Goal: Task Accomplishment & Management: Complete application form

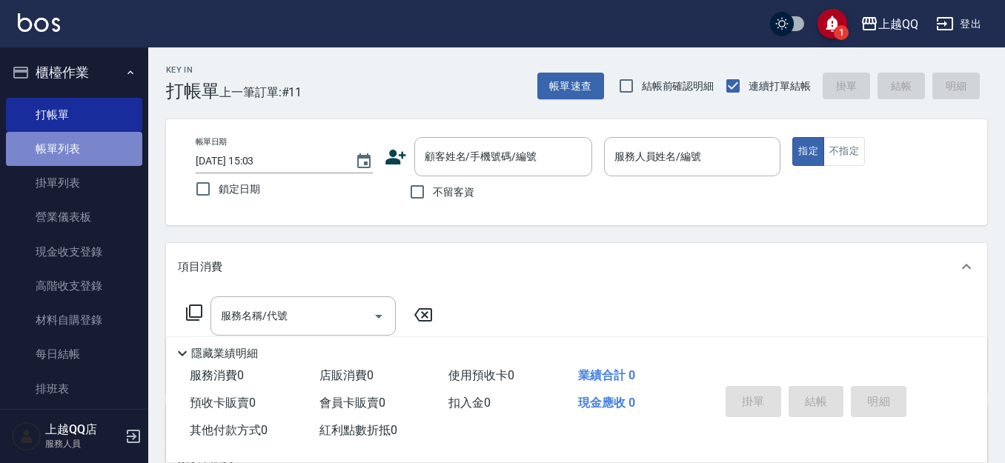
click at [81, 156] on link "帳單列表" at bounding box center [74, 149] width 136 height 34
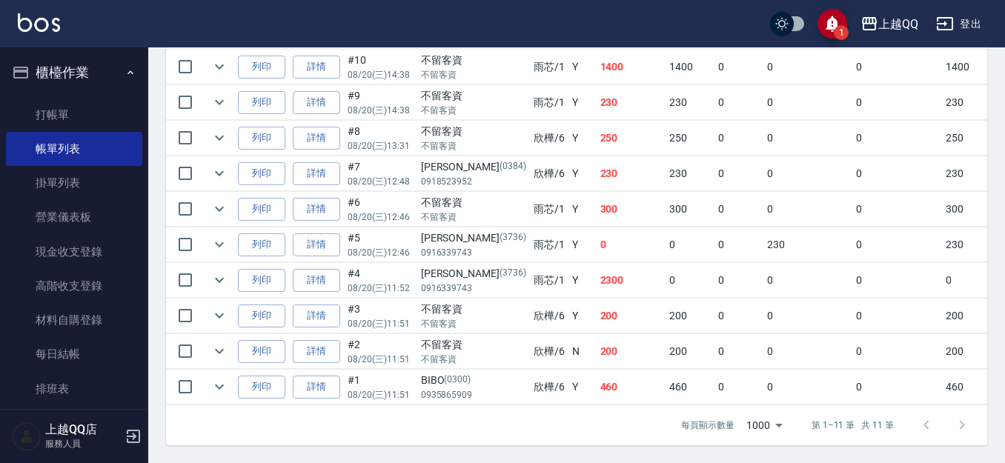
scroll to position [491, 0]
click at [212, 236] on icon "expand row" at bounding box center [220, 245] width 18 height 18
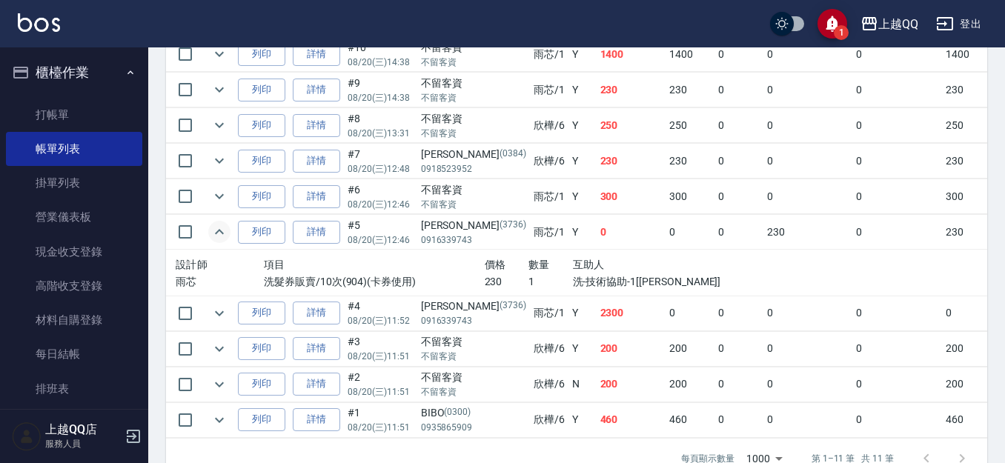
click at [219, 232] on icon "expand row" at bounding box center [220, 232] width 18 height 18
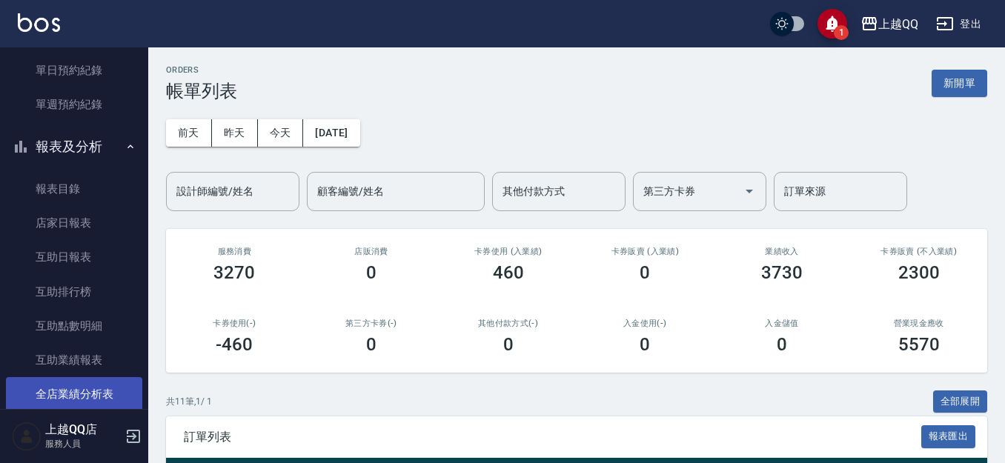
scroll to position [593, 0]
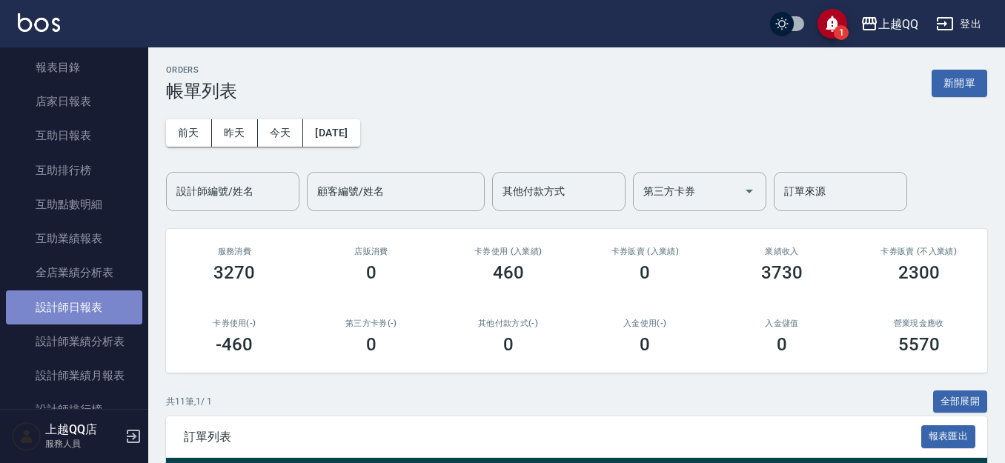
click at [106, 314] on link "設計師日報表" at bounding box center [74, 308] width 136 height 34
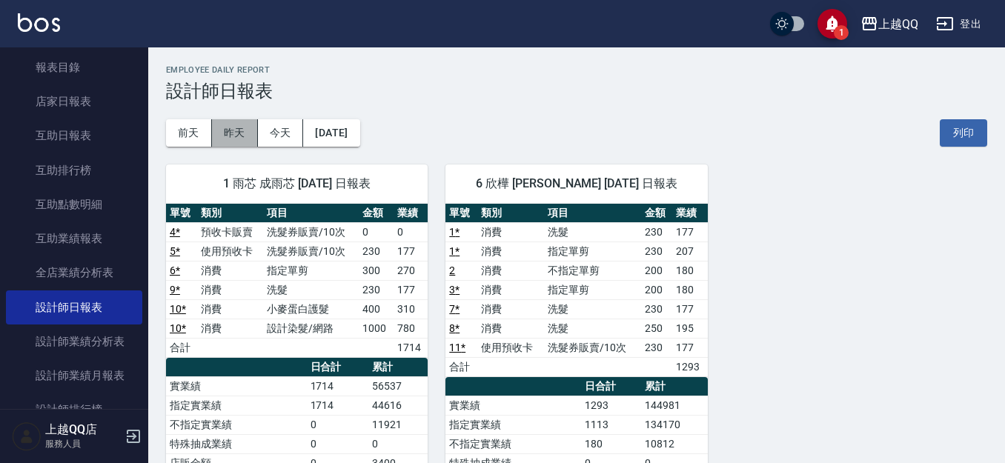
click at [216, 132] on button "昨天" at bounding box center [235, 132] width 46 height 27
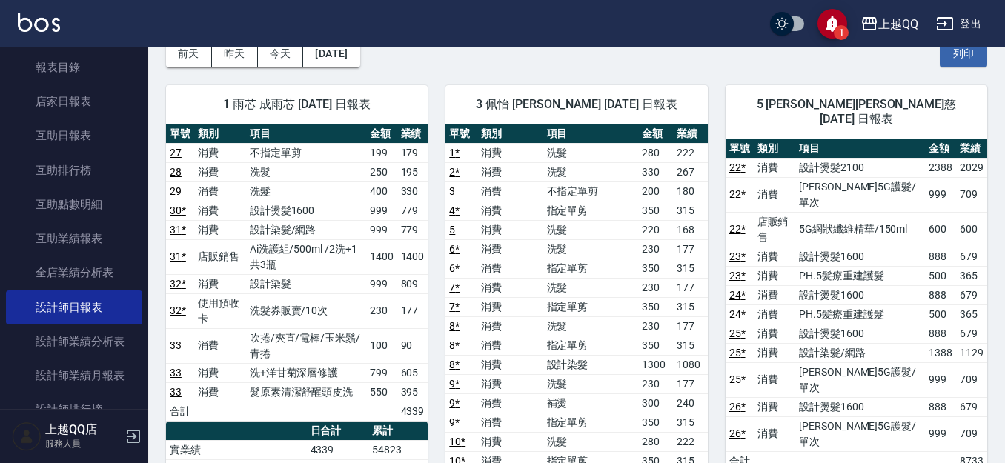
scroll to position [74, 0]
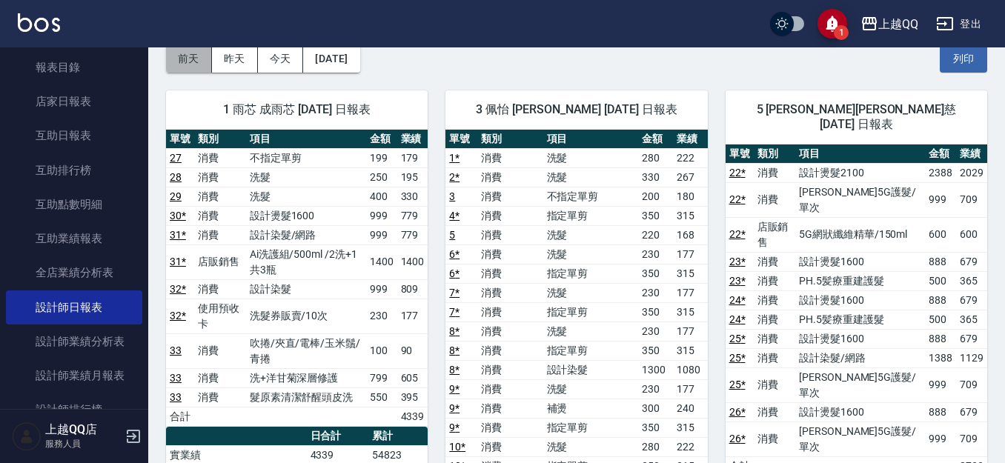
click at [200, 56] on button "前天" at bounding box center [189, 58] width 46 height 27
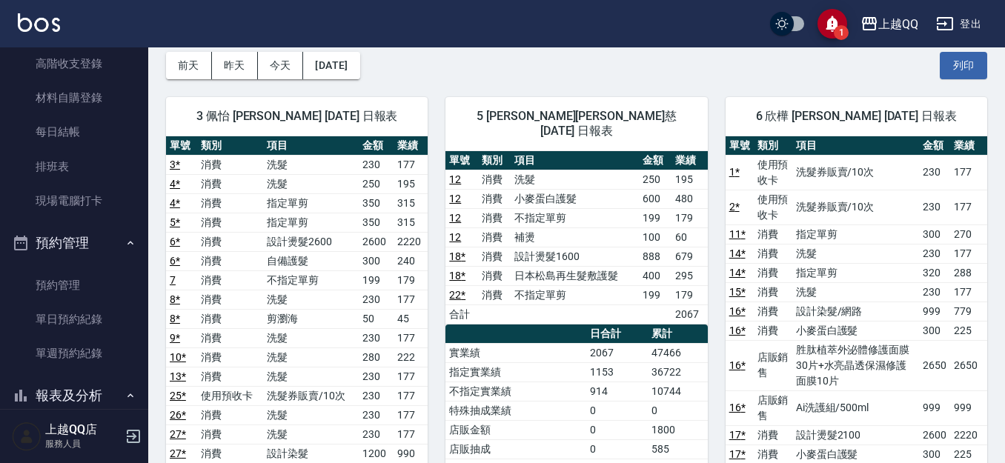
scroll to position [519, 0]
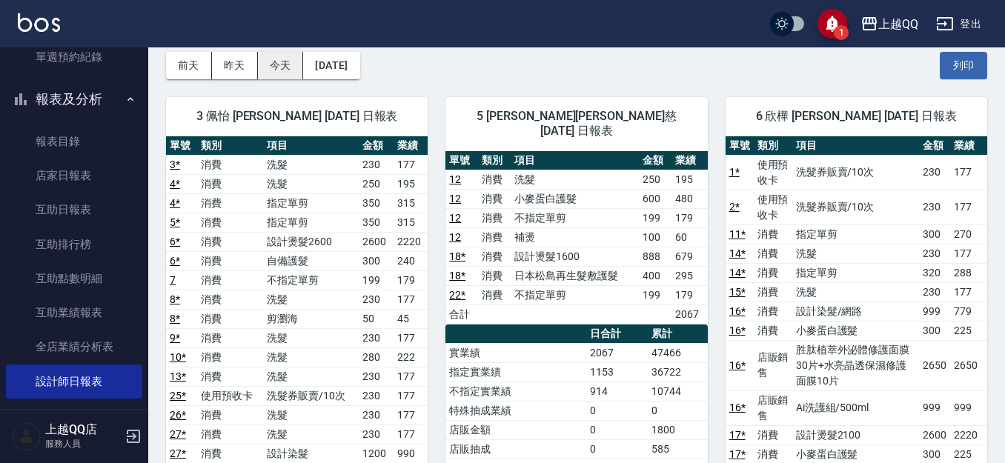
click at [272, 62] on button "今天" at bounding box center [281, 65] width 46 height 27
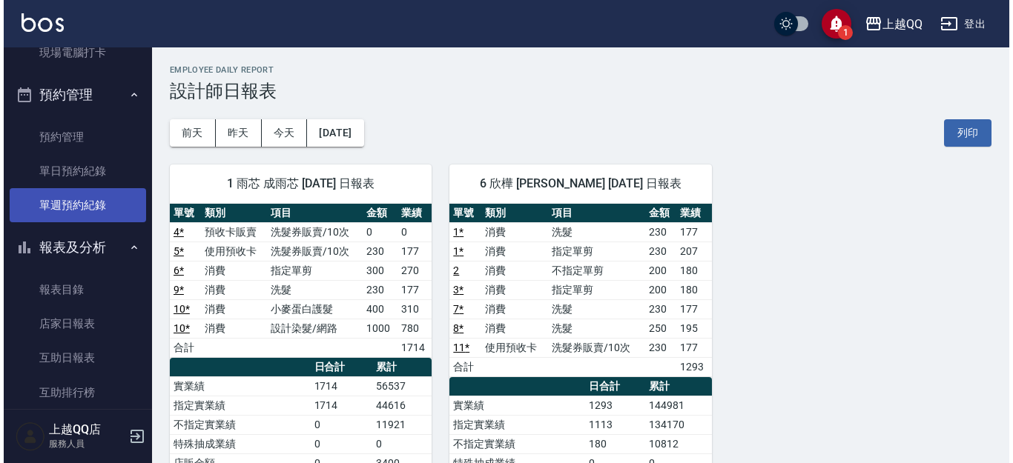
scroll to position [519, 0]
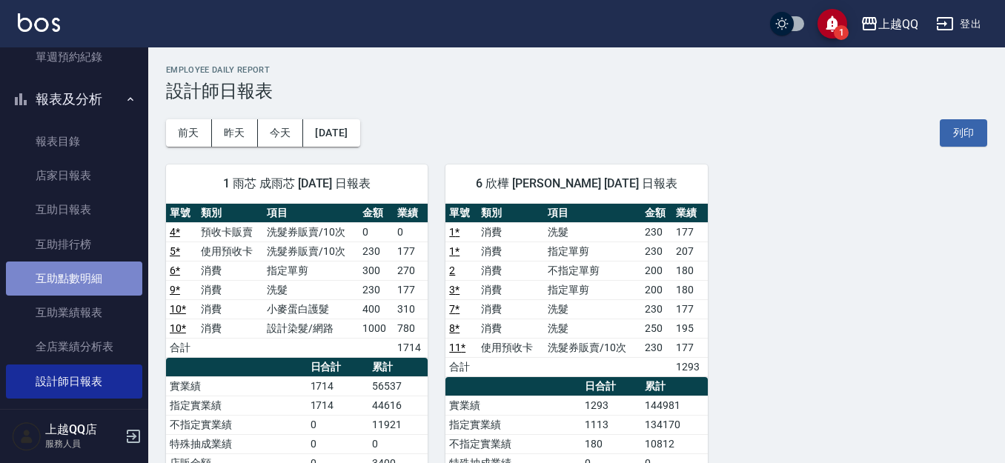
click at [87, 276] on link "互助點數明細" at bounding box center [74, 279] width 136 height 34
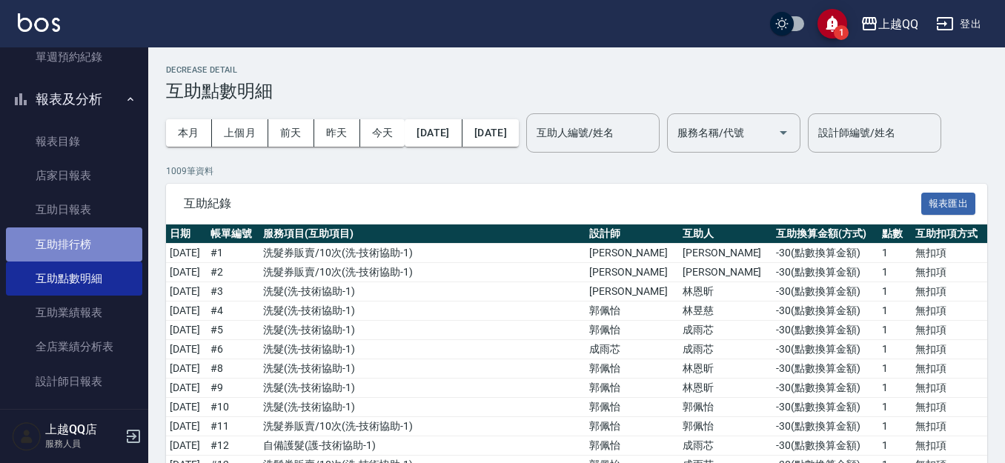
click at [84, 250] on link "互助排行榜" at bounding box center [74, 245] width 136 height 34
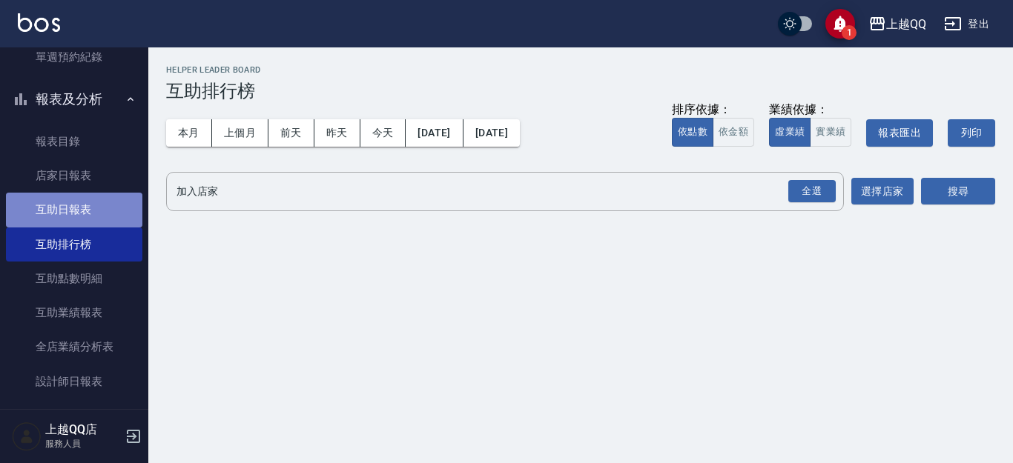
click at [84, 197] on link "互助日報表" at bounding box center [74, 210] width 136 height 34
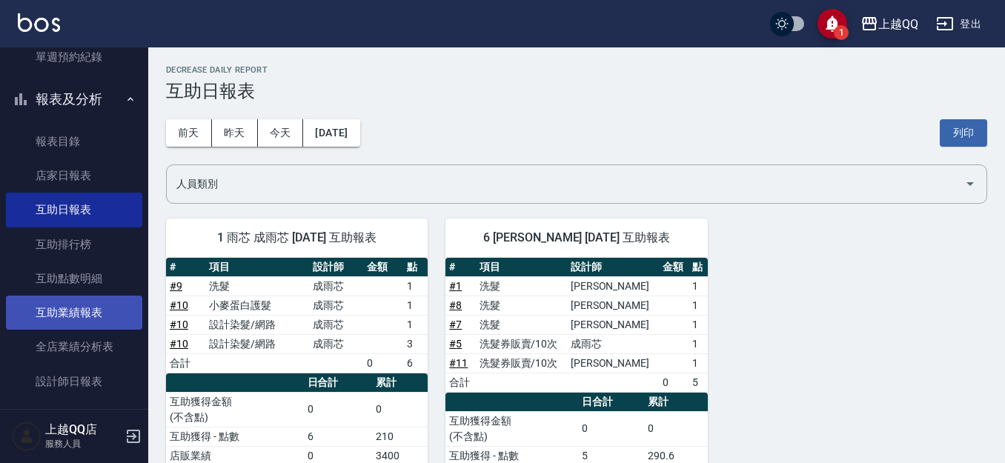
click at [83, 305] on link "互助業績報表" at bounding box center [74, 313] width 136 height 34
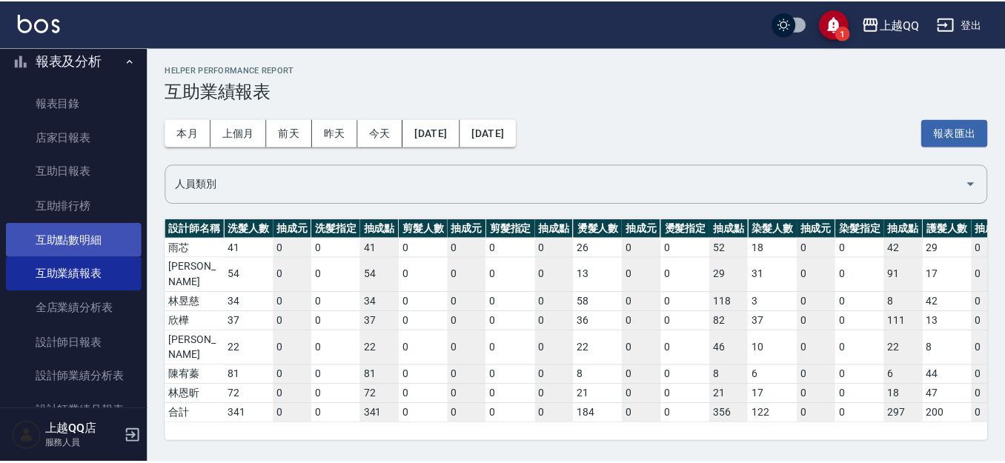
scroll to position [519, 0]
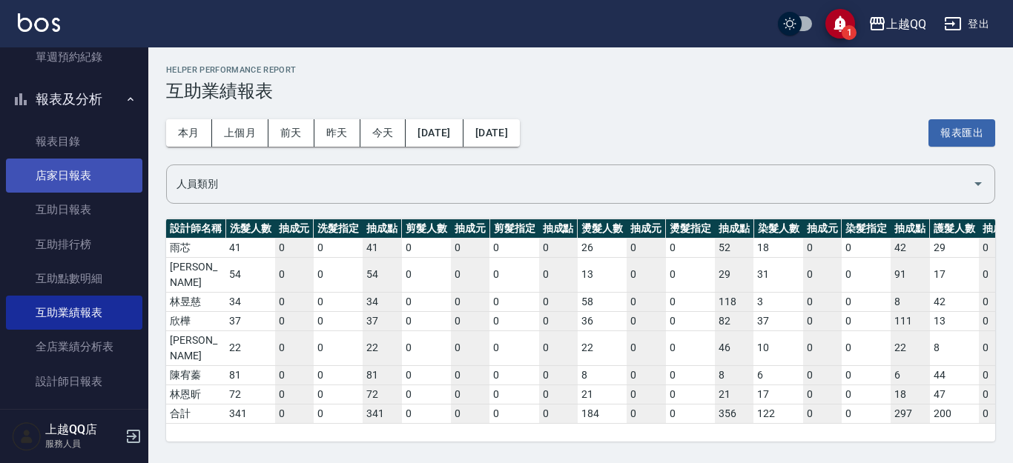
click at [83, 174] on link "店家日報表" at bounding box center [74, 176] width 136 height 34
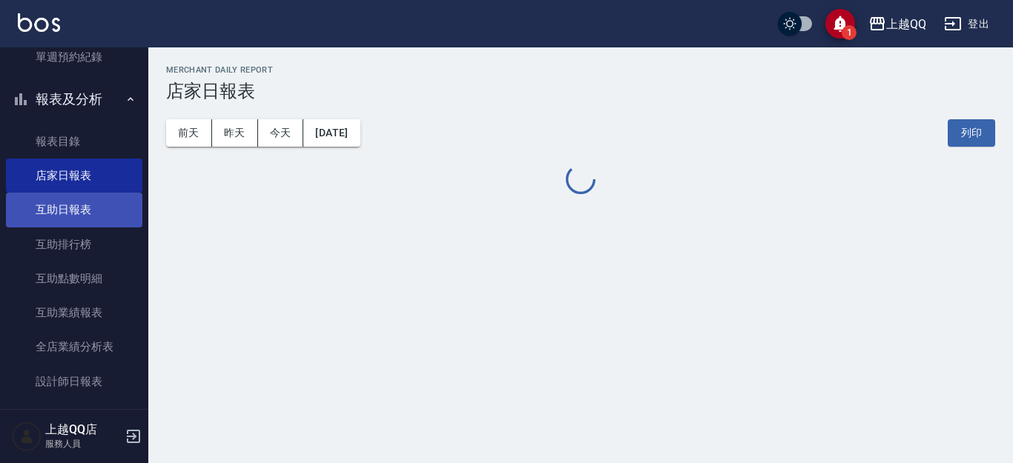
click at [81, 222] on link "互助日報表" at bounding box center [74, 210] width 136 height 34
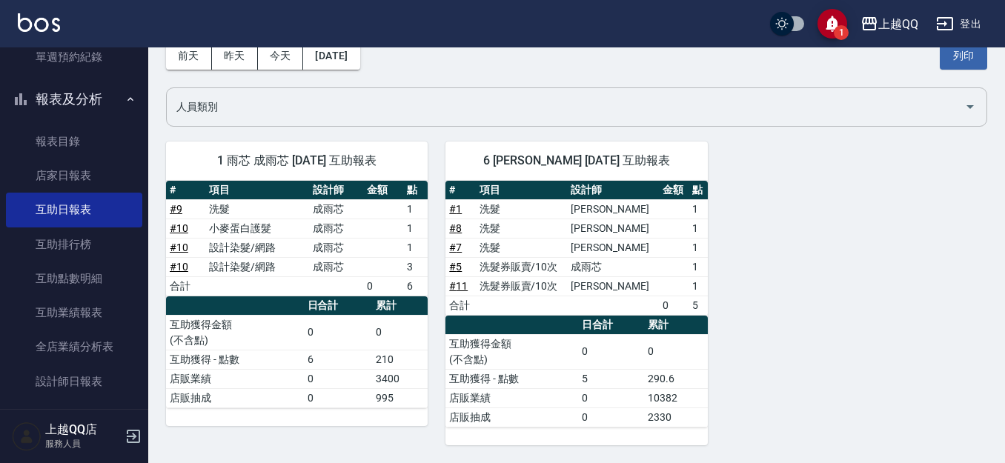
scroll to position [3, 0]
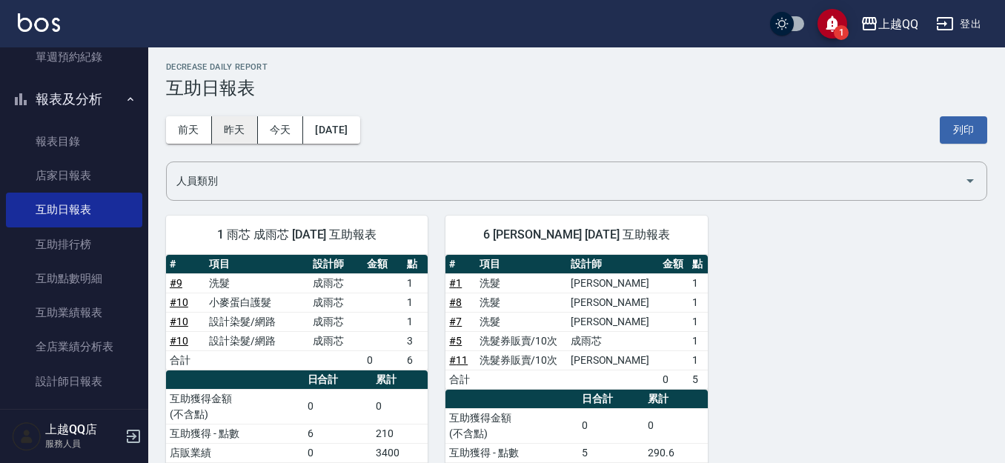
click at [236, 136] on button "昨天" at bounding box center [235, 129] width 46 height 27
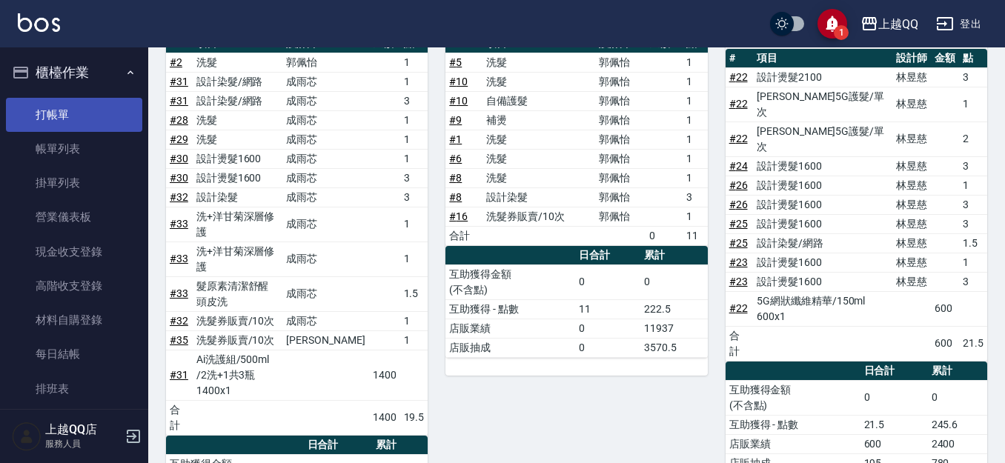
scroll to position [132, 0]
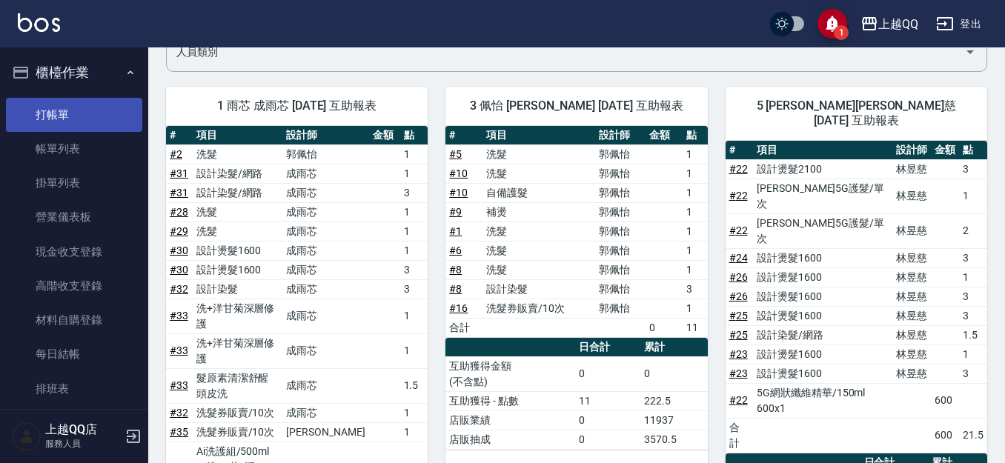
click at [57, 112] on link "打帳單" at bounding box center [74, 115] width 136 height 34
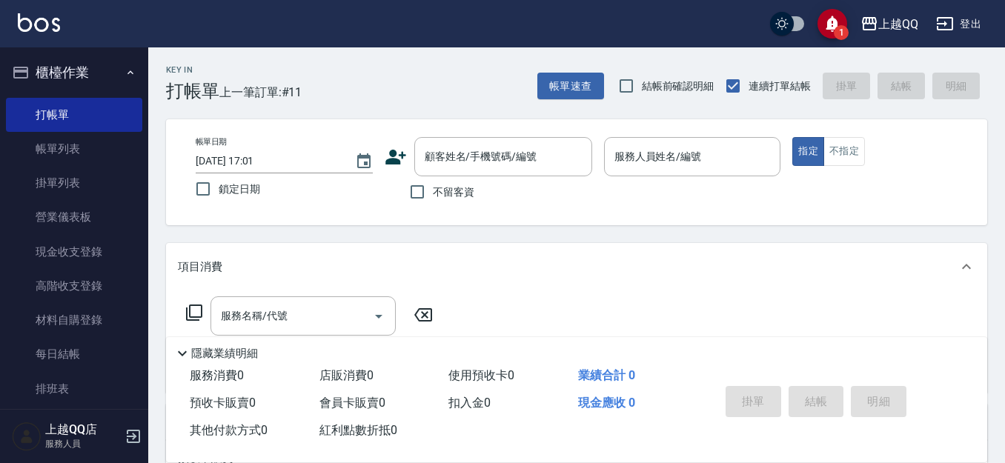
click at [441, 191] on span "不留客資" at bounding box center [454, 193] width 42 height 16
click at [433, 191] on input "不留客資" at bounding box center [417, 191] width 31 height 31
checkbox input "true"
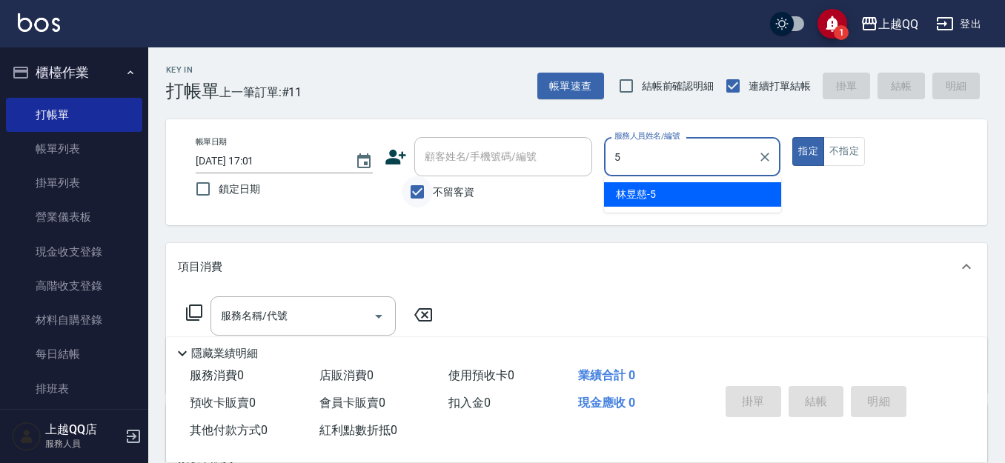
type input "[PERSON_NAME]5"
type button "true"
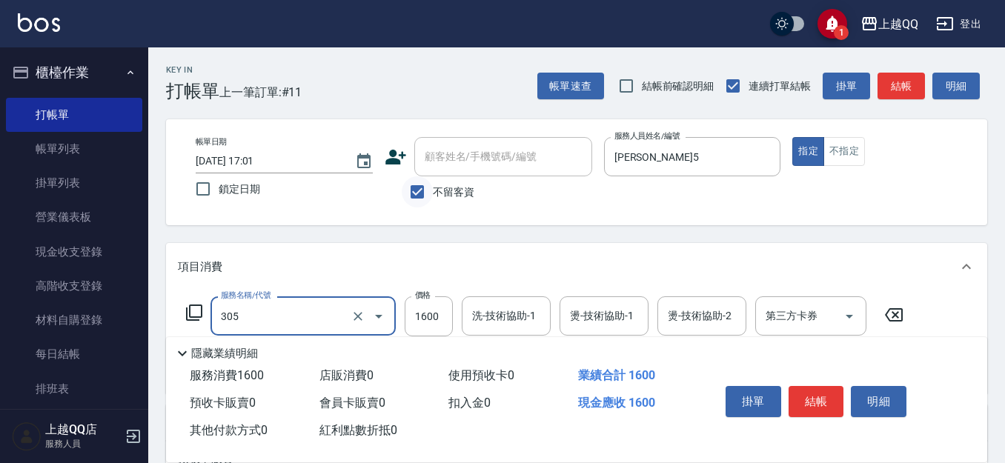
type input "設計燙髮1600(305)"
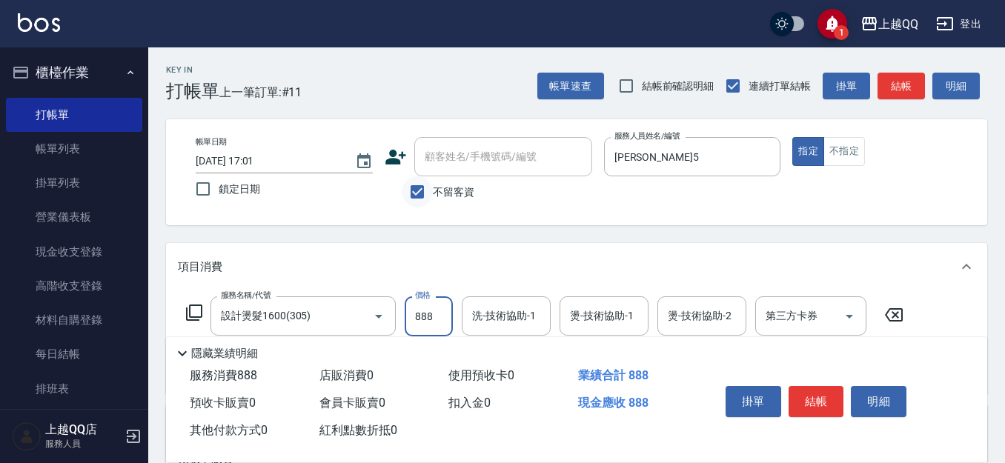
type input "888"
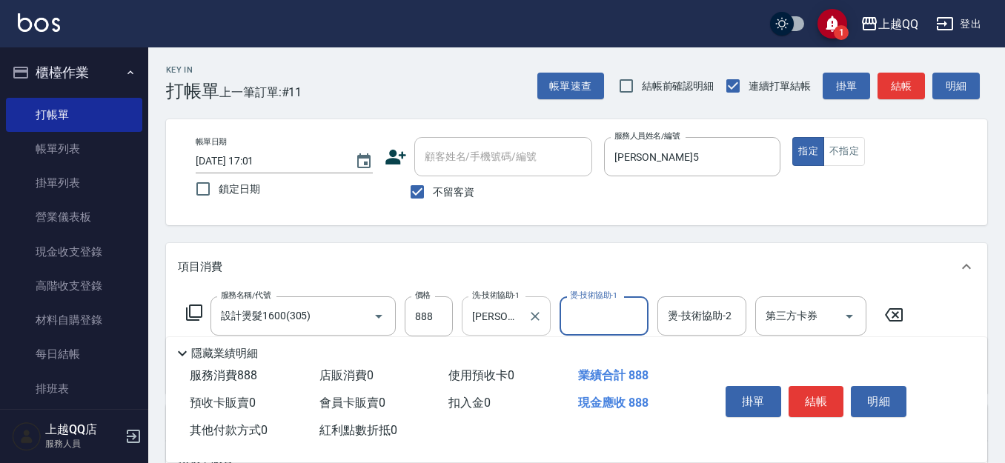
click at [503, 302] on div "[PERSON_NAME]-5 洗-技術協助-1" at bounding box center [506, 316] width 89 height 39
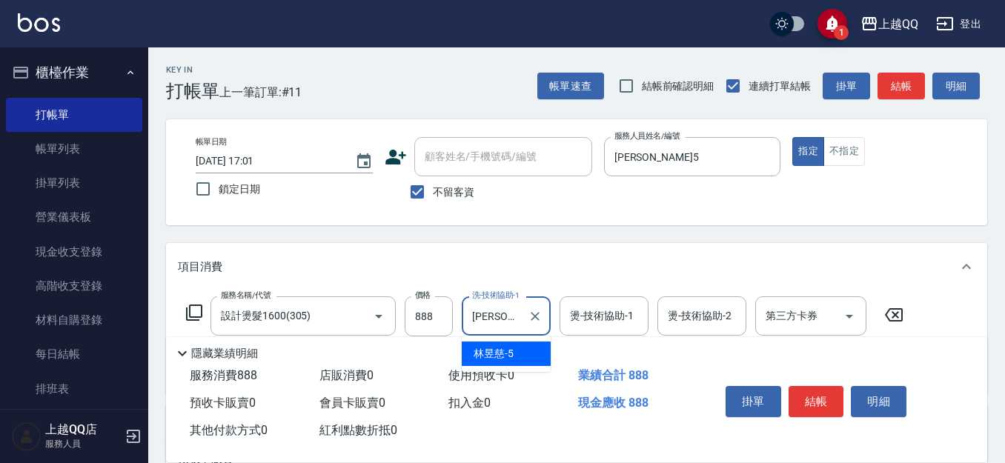
type input "林"
type input "[PERSON_NAME]-25"
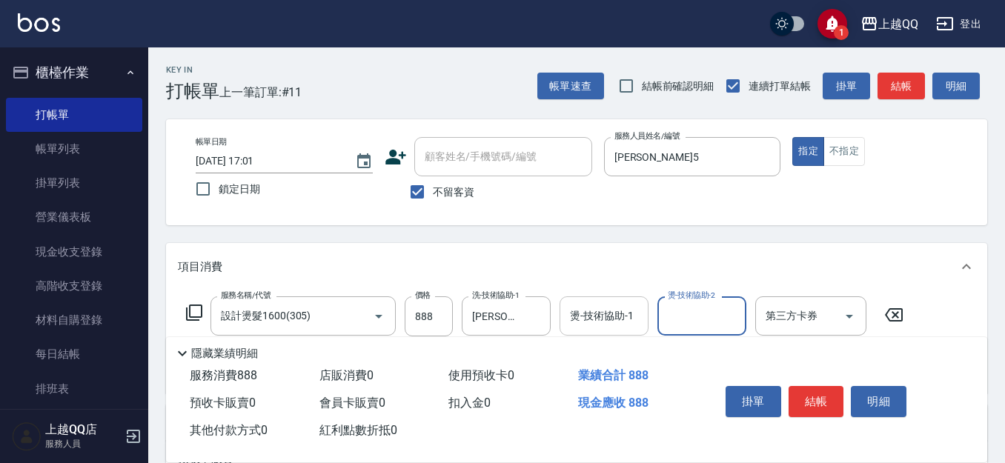
click at [629, 322] on div "燙-技術協助-1 燙-技術協助-1" at bounding box center [604, 316] width 89 height 39
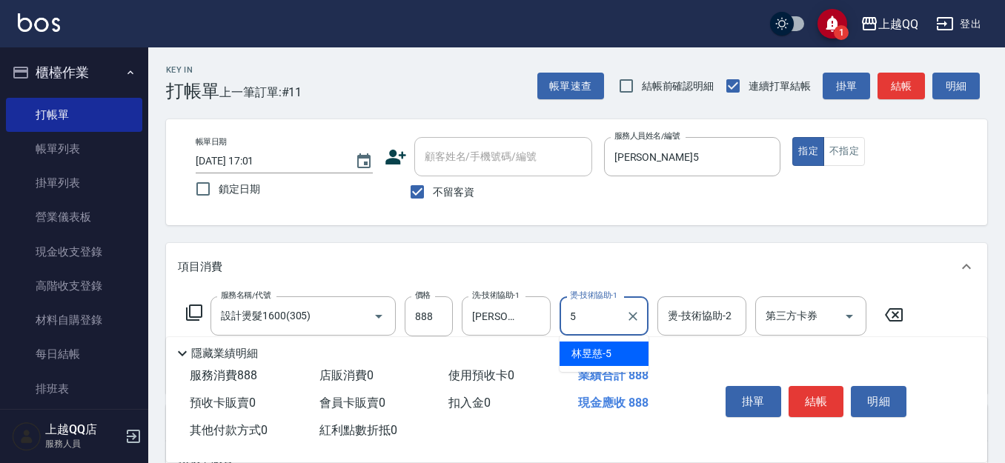
type input "[PERSON_NAME]5"
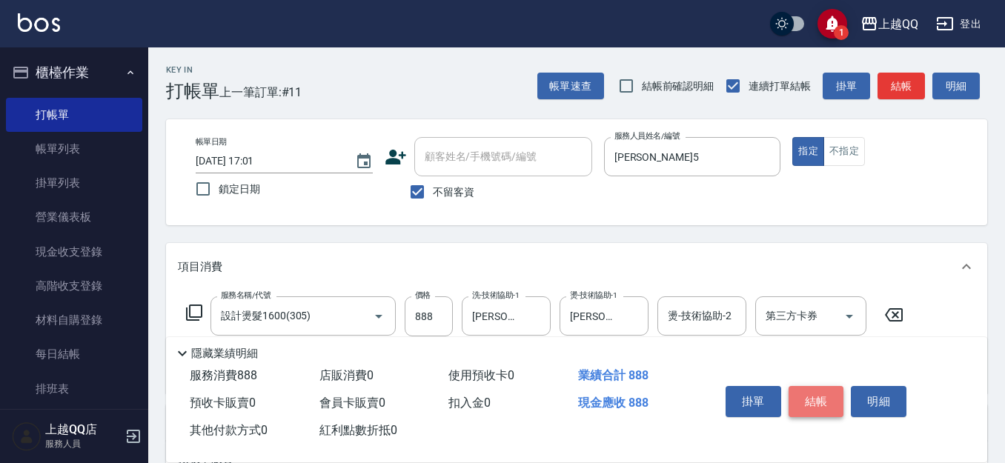
click at [804, 388] on button "結帳" at bounding box center [817, 401] width 56 height 31
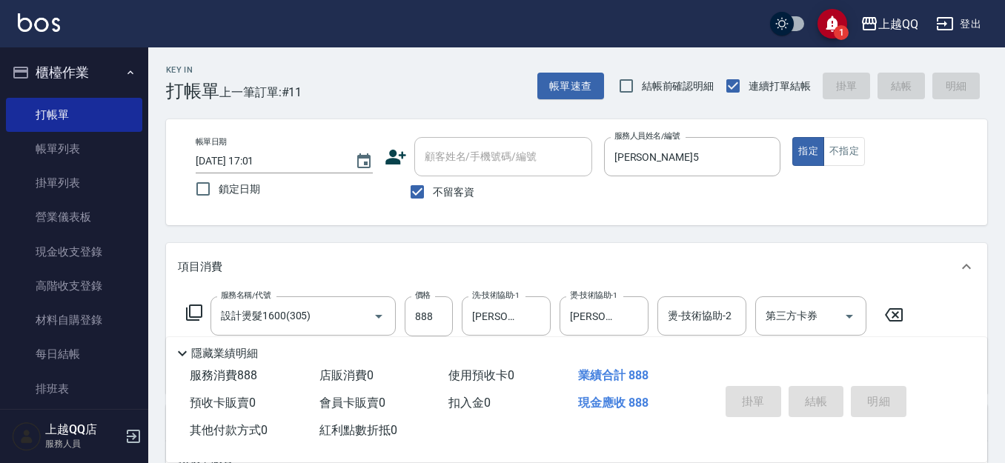
type input "[DATE] 17:30"
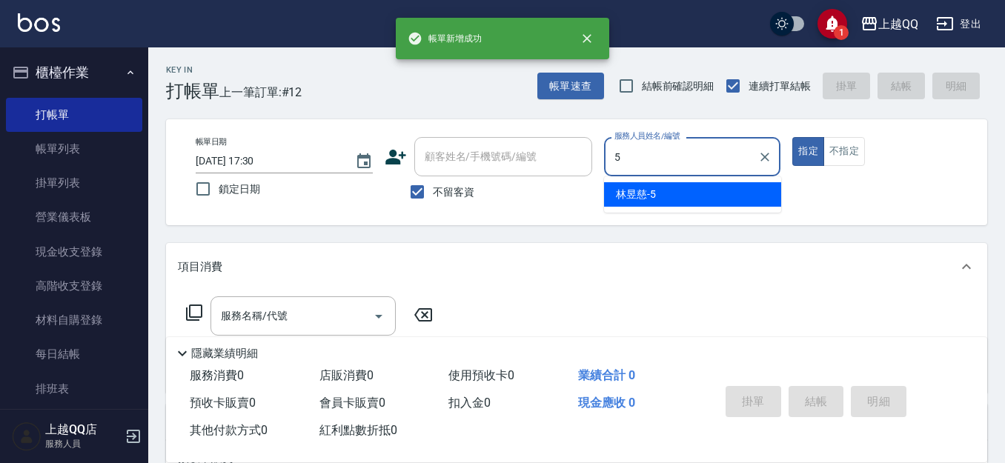
type input "[PERSON_NAME]5"
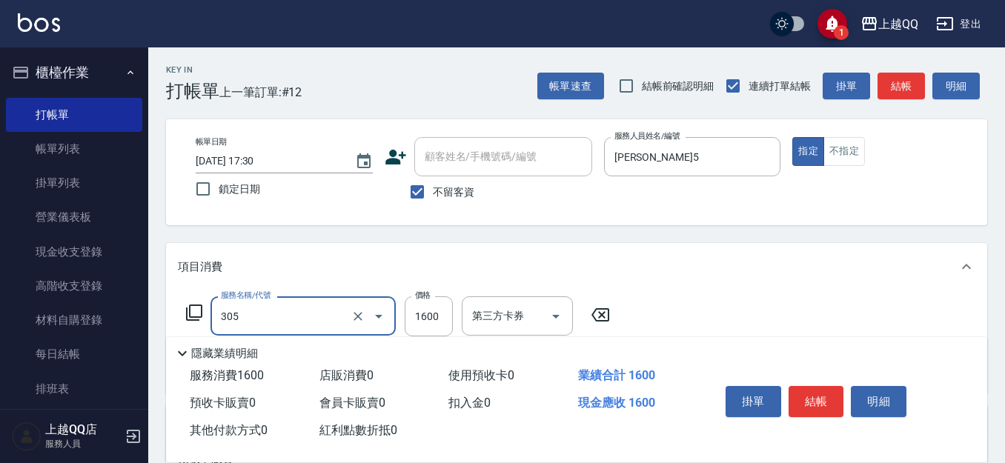
type input "設計燙髮1600(305)"
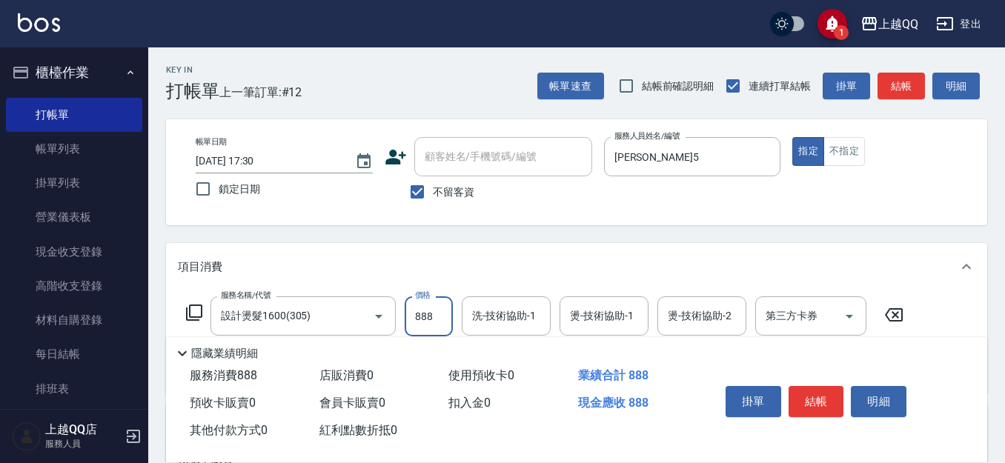
type input "888"
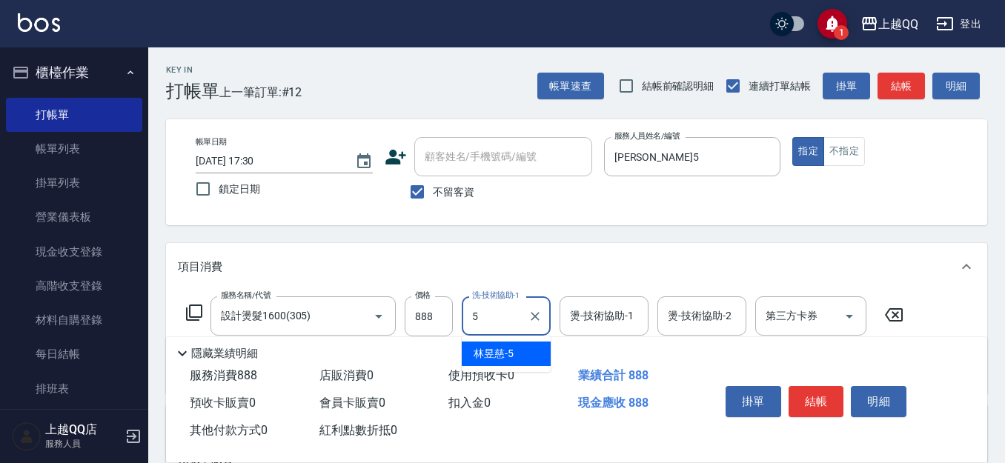
type input "[PERSON_NAME]5"
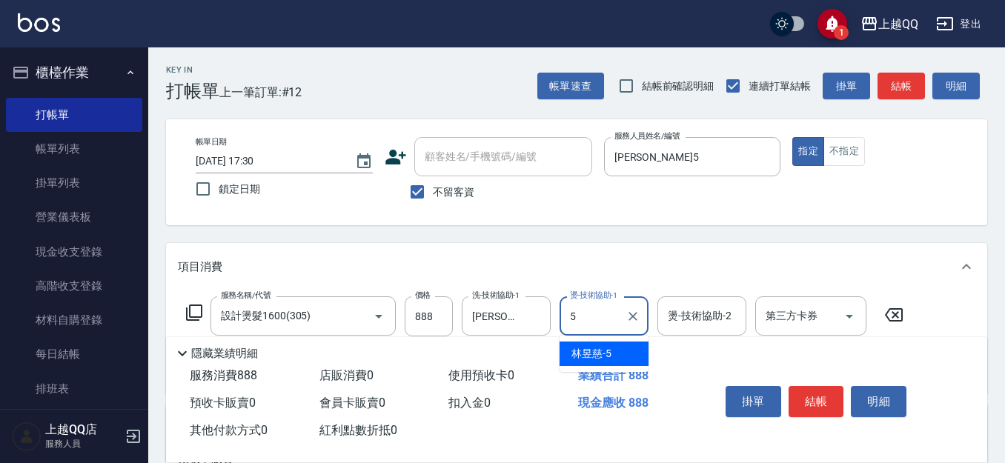
type input "[PERSON_NAME]5"
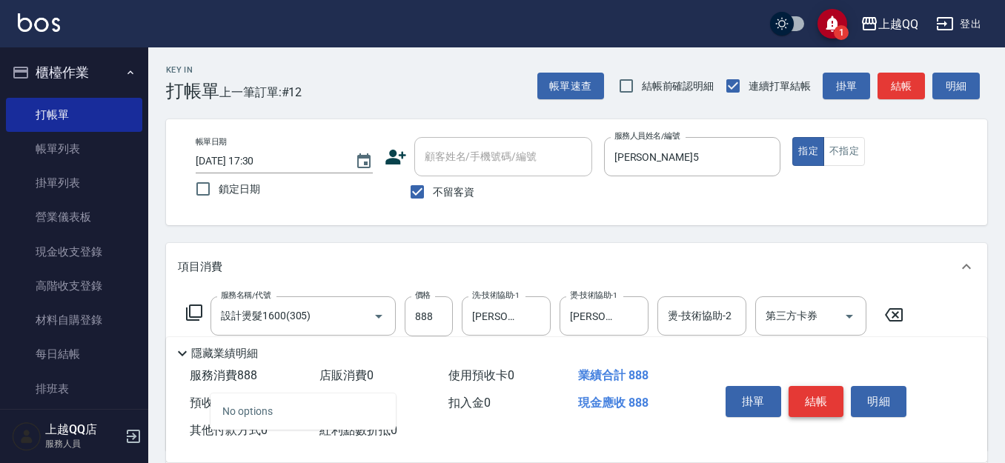
scroll to position [222, 0]
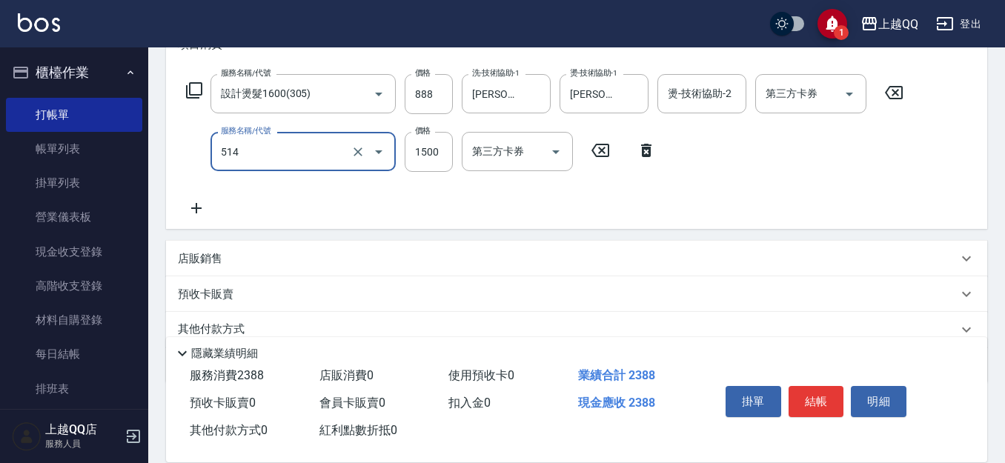
type input "[PERSON_NAME]5G護髮/單次(514)"
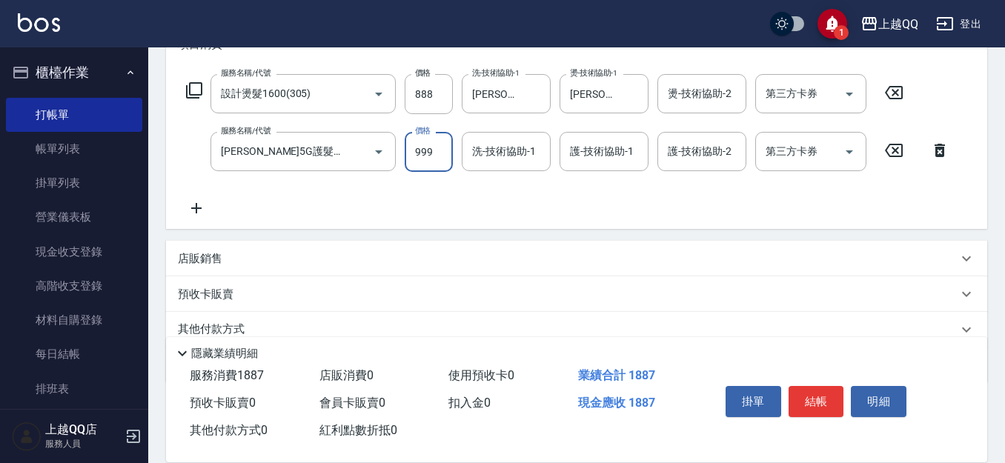
type input "999"
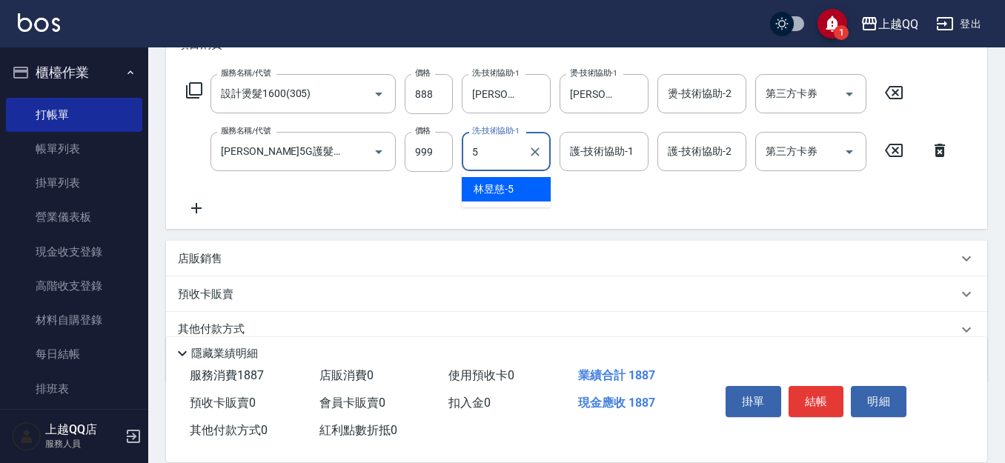
type input "[PERSON_NAME]5"
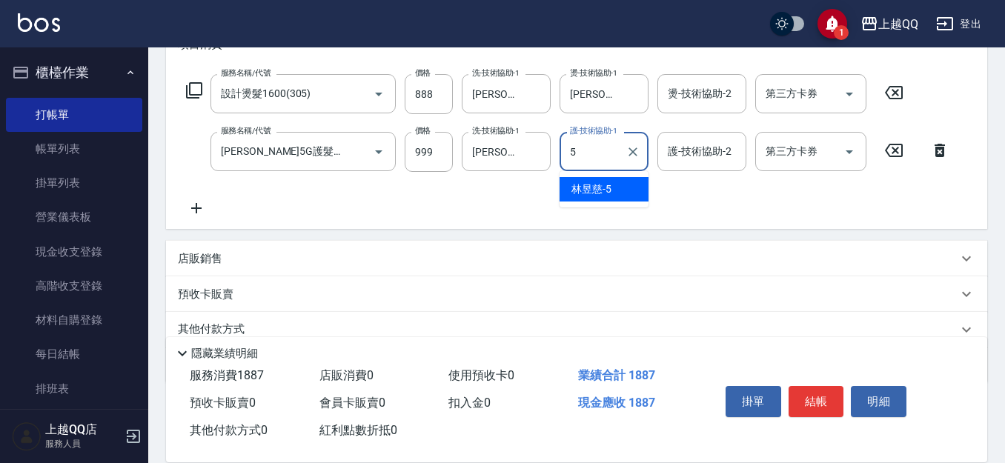
type input "[PERSON_NAME]5"
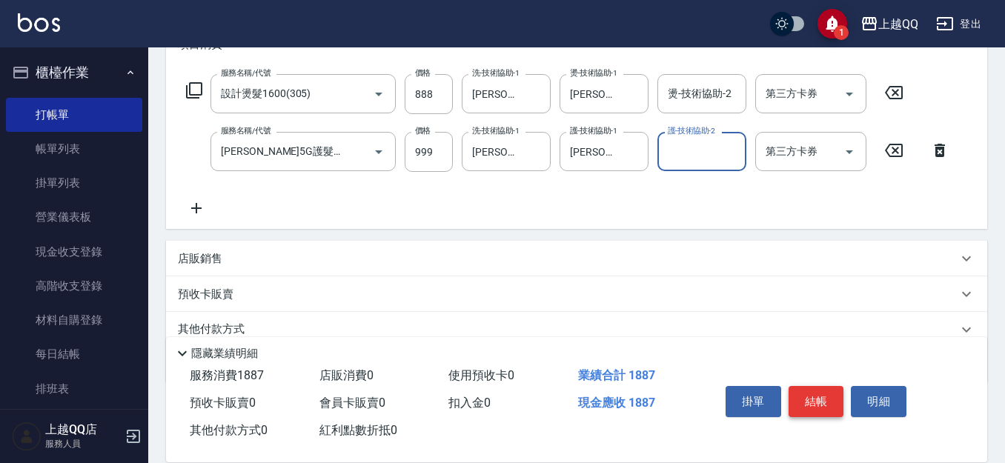
click at [820, 402] on button "結帳" at bounding box center [817, 401] width 56 height 31
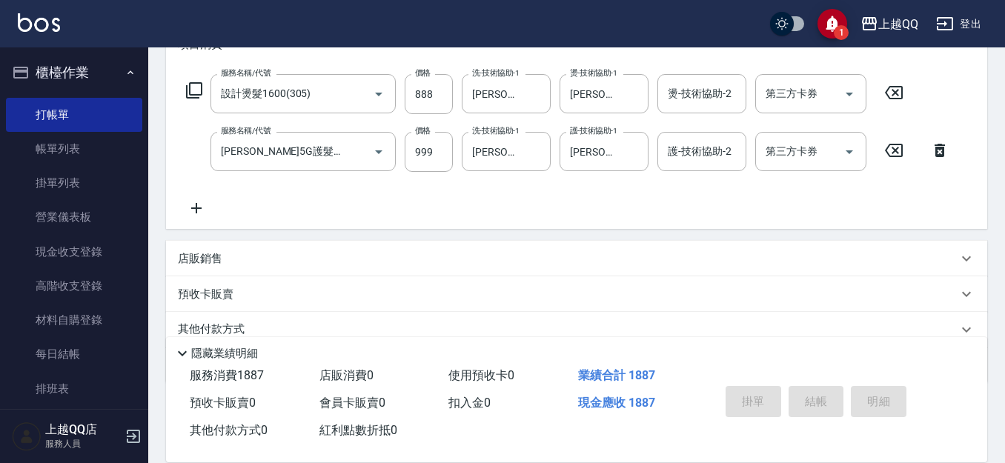
type input "[DATE] 17:31"
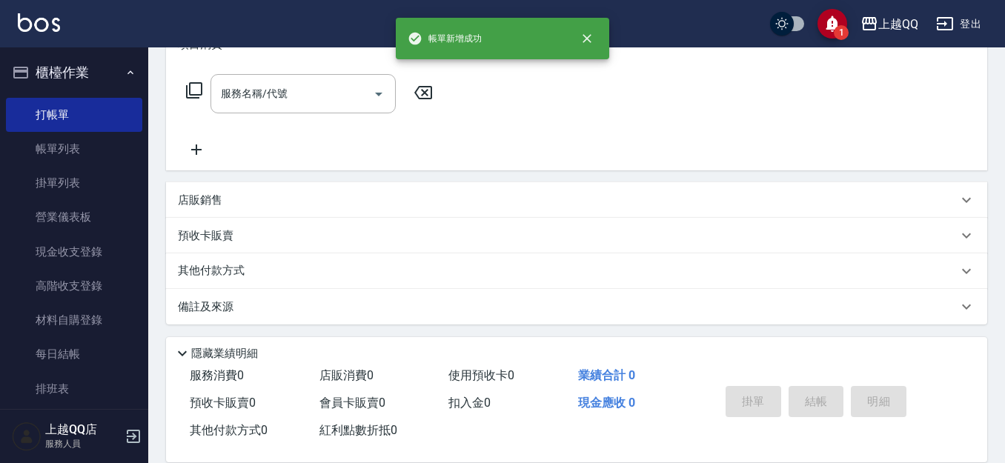
scroll to position [0, 0]
